Goal: Communication & Community: Answer question/provide support

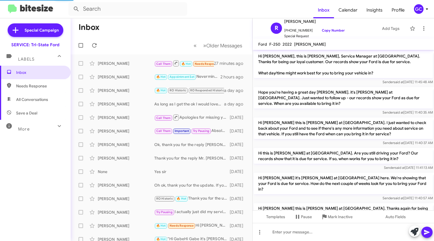
scroll to position [399, 0]
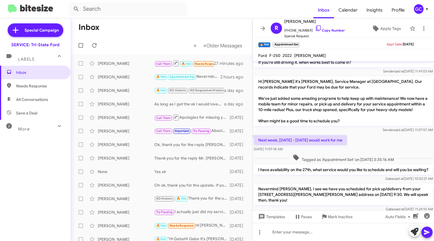
click at [119, 64] on div "[PERSON_NAME]" at bounding box center [126, 64] width 56 height 6
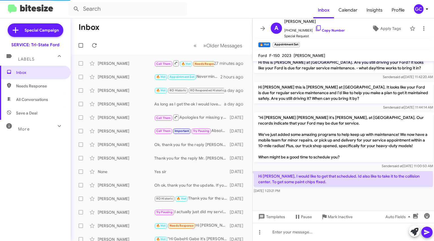
scroll to position [204, 0]
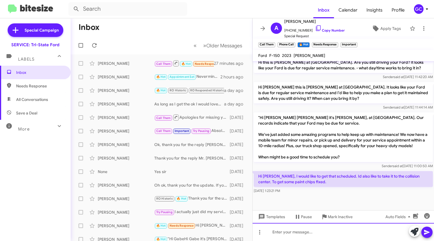
click at [305, 233] on div at bounding box center [342, 232] width 181 height 18
click at [293, 231] on div at bounding box center [342, 232] width 181 height 18
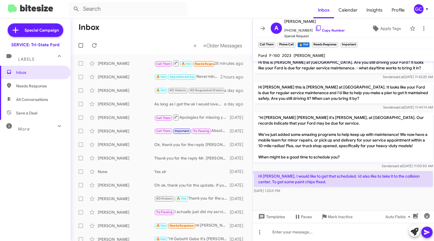
click at [316, 30] on link "Copy Number" at bounding box center [330, 30] width 30 height 4
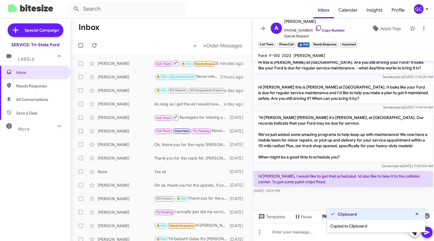
click at [290, 214] on button "Pause" at bounding box center [302, 217] width 27 height 10
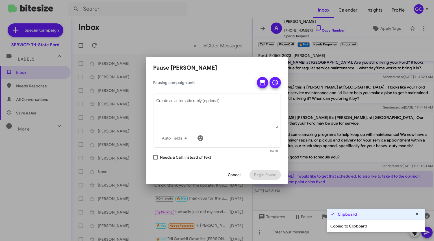
click at [231, 175] on span "Cancel" at bounding box center [234, 175] width 13 height 10
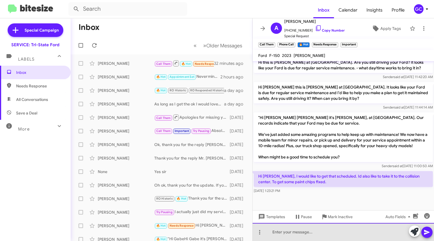
click at [292, 230] on div at bounding box center [342, 232] width 181 height 18
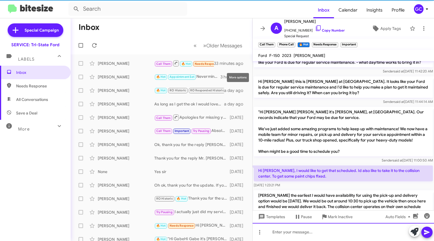
scroll to position [0, 0]
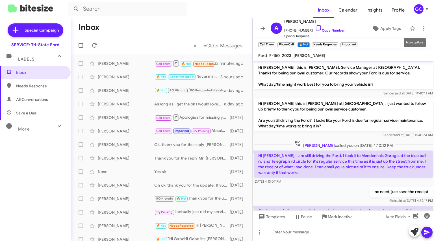
click at [422, 27] on icon at bounding box center [423, 28] width 7 height 7
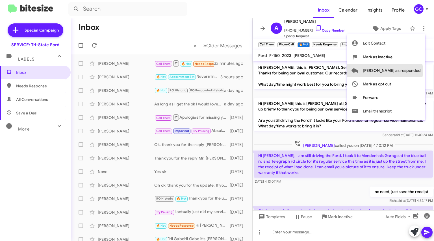
click at [407, 71] on span "[PERSON_NAME] as responded" at bounding box center [392, 71] width 58 height 14
